Goal: Information Seeking & Learning: Learn about a topic

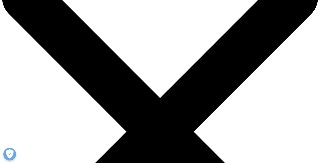
scroll to position [76, 0]
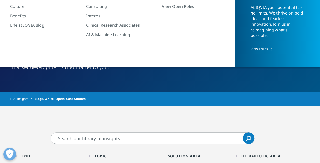
drag, startPoint x: 118, startPoint y: 71, endPoint x: 13, endPoint y: 47, distance: 108.2
click at [13, 47] on p "Explore our library of resources spanning the healthcare ecosystem. Hear from I…" at bounding box center [85, 58] width 146 height 32
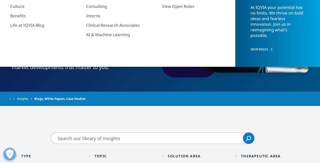
drag, startPoint x: 13, startPoint y: 47, endPoint x: 12, endPoint y: 44, distance: 2.7
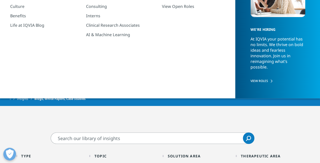
copy p "Explore our library of resources spanning the healthcare ecosystem. Hear from I…"
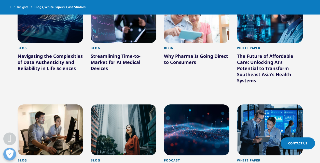
scroll to position [382, 0]
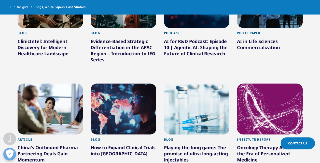
click at [190, 50] on div "AI for R&D Podcast: Episode 10 | Agentic AI: Shaping the Future of Clinical Res…" at bounding box center [197, 48] width 66 height 20
click at [212, 20] on div at bounding box center [197, 2] width 66 height 51
click at [211, 124] on div at bounding box center [197, 108] width 66 height 51
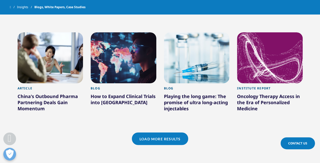
scroll to position [433, 0]
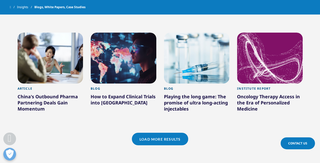
click at [185, 102] on div "Playing the long game: The promise of ultra long-acting injectables" at bounding box center [197, 103] width 66 height 20
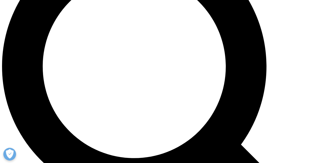
scroll to position [535, 0]
